Goal: Register for event/course

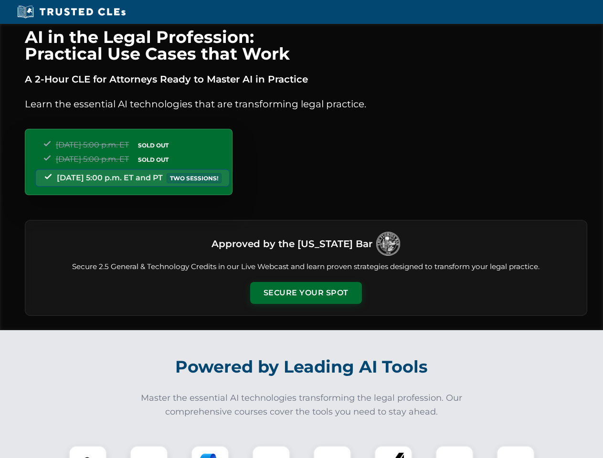
click at [305, 293] on button "Secure Your Spot" at bounding box center [306, 293] width 112 height 22
click at [88, 452] on img at bounding box center [88, 465] width 28 height 28
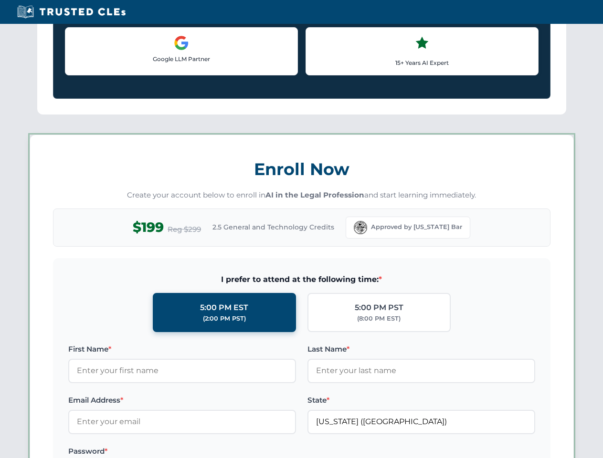
click at [210, 452] on label "Password *" at bounding box center [182, 451] width 228 height 11
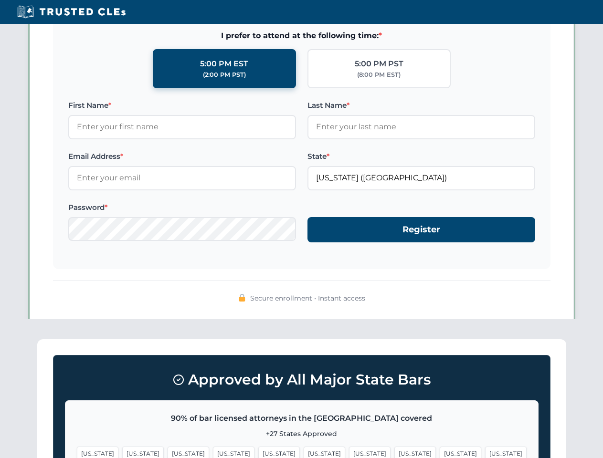
click at [439, 452] on span "[US_STATE]" at bounding box center [460, 454] width 42 height 14
